Goal: Find specific page/section: Find specific page/section

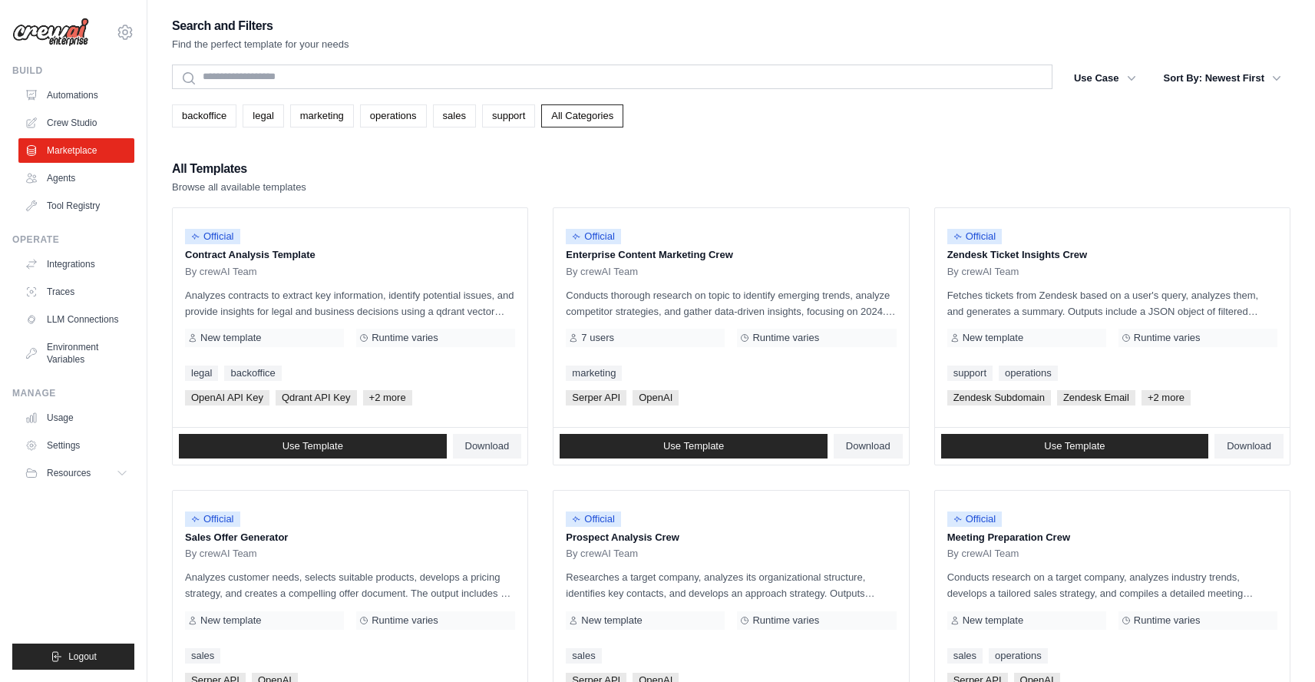
drag, startPoint x: 175, startPoint y: 166, endPoint x: 247, endPoint y: 187, distance: 75.3
click at [247, 187] on div "All Templates Browse all available templates" at bounding box center [239, 176] width 134 height 37
drag, startPoint x: 252, startPoint y: 188, endPoint x: 174, endPoint y: 162, distance: 82.5
click at [174, 162] on div "All Templates Browse all available templates" at bounding box center [239, 176] width 134 height 37
click at [174, 162] on h2 "All Templates" at bounding box center [239, 168] width 134 height 21
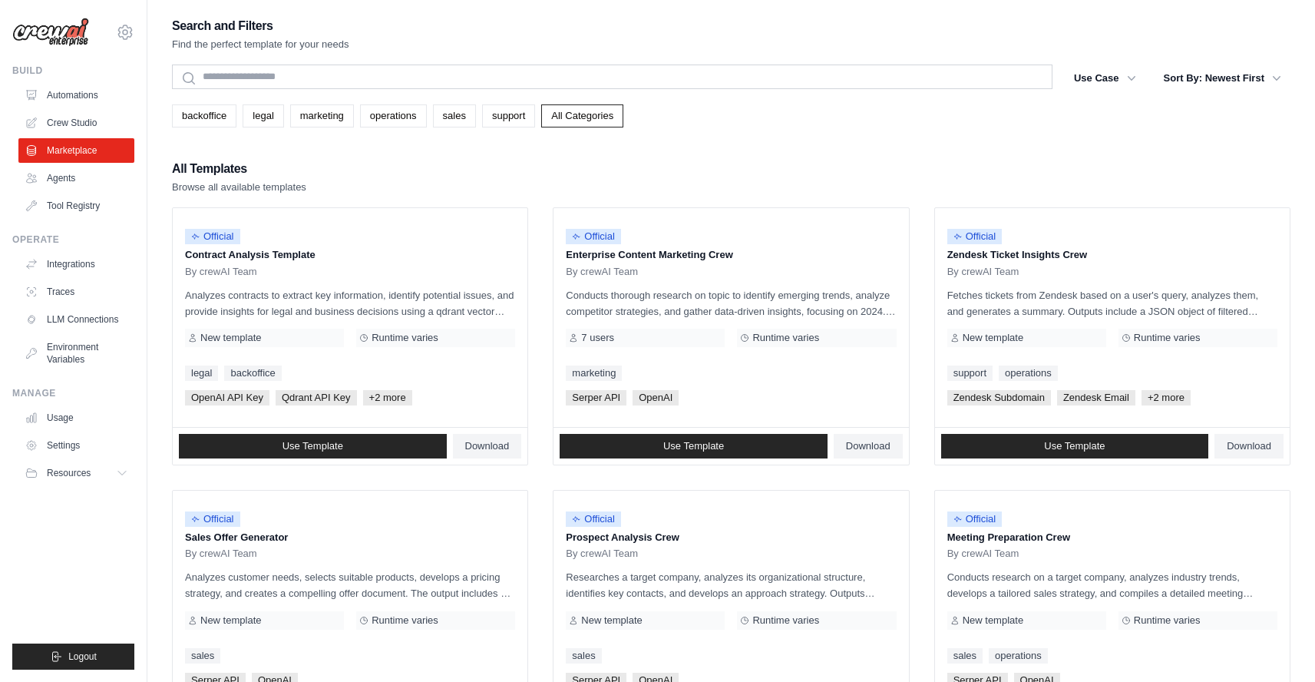
drag, startPoint x: 174, startPoint y: 162, endPoint x: 241, endPoint y: 184, distance: 71.1
click at [241, 184] on div "All Templates Browse all available templates" at bounding box center [239, 176] width 134 height 37
click at [241, 184] on p "Browse all available templates" at bounding box center [239, 187] width 134 height 15
drag, startPoint x: 250, startPoint y: 190, endPoint x: 169, endPoint y: 160, distance: 86.7
